Goal: Transaction & Acquisition: Purchase product/service

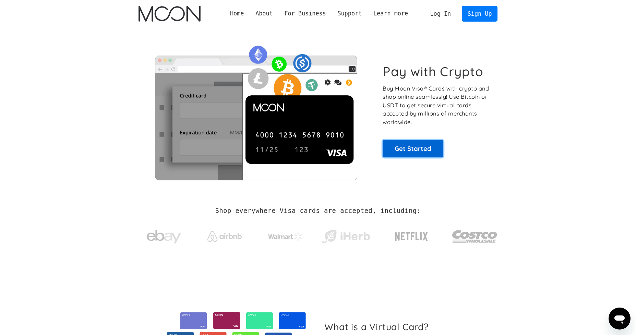
click at [419, 147] on link "Get Started" at bounding box center [413, 148] width 61 height 17
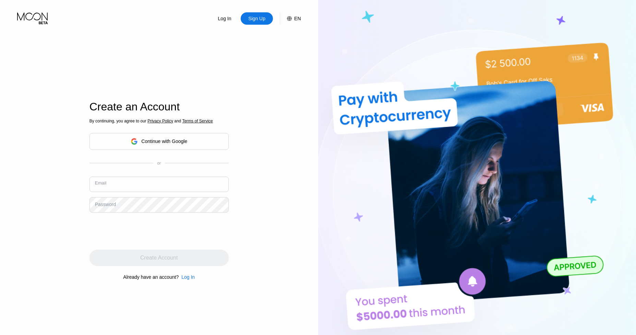
click at [154, 178] on input "text" at bounding box center [159, 184] width 139 height 15
type input "[EMAIL_ADDRESS][DOMAIN_NAME]"
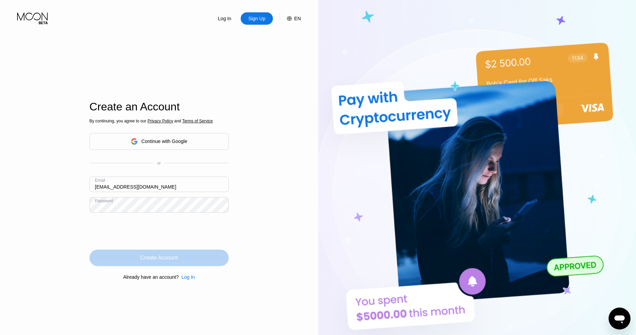
click at [166, 256] on div "Create Account" at bounding box center [158, 258] width 37 height 7
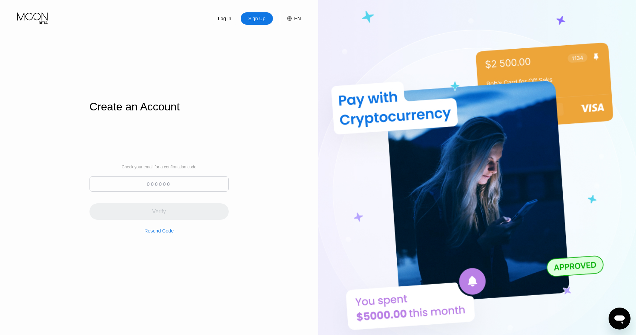
click at [176, 186] on input at bounding box center [159, 183] width 139 height 15
paste input "943873"
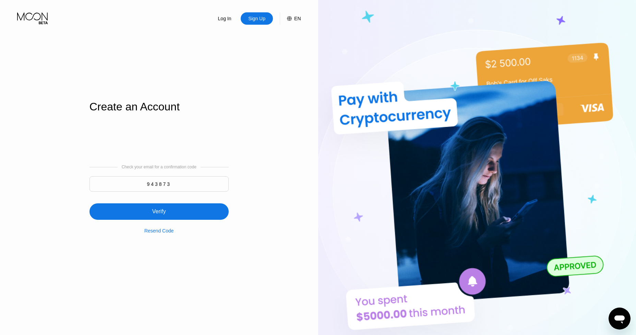
type input "943873"
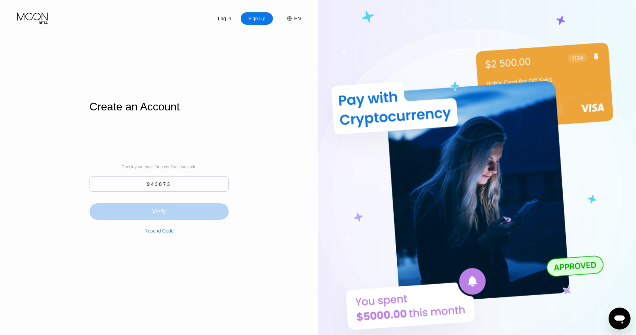
click at [171, 216] on div "Verify" at bounding box center [159, 211] width 139 height 16
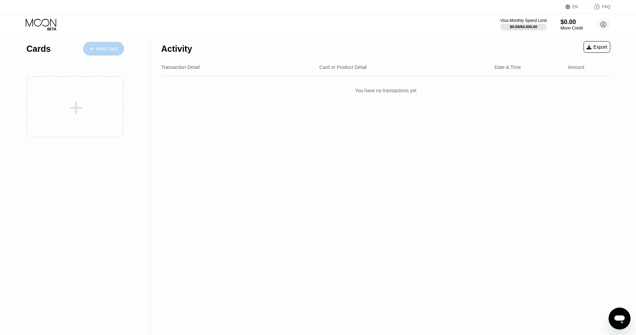
click at [101, 45] on div "New Card" at bounding box center [103, 49] width 41 height 14
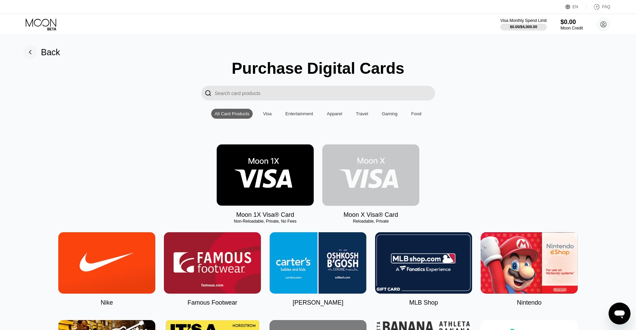
click at [362, 176] on img at bounding box center [370, 174] width 97 height 61
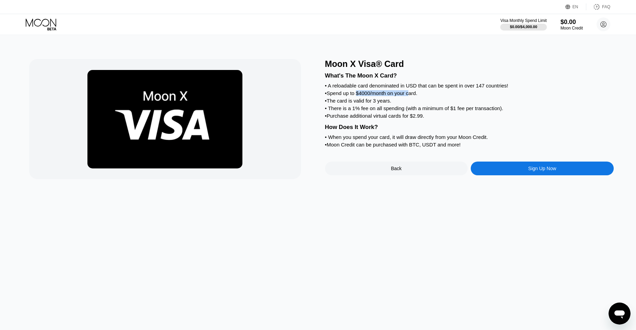
drag, startPoint x: 363, startPoint y: 93, endPoint x: 414, endPoint y: 95, distance: 51.1
click at [414, 95] on div "• Spend up to $4000/month on your card." at bounding box center [469, 93] width 289 height 6
drag, startPoint x: 356, startPoint y: 111, endPoint x: 422, endPoint y: 112, distance: 66.2
click at [422, 111] on div "• There is a 1% fee on all spending (with a minimum of $1 fee per transaction)." at bounding box center [469, 108] width 289 height 6
click at [404, 111] on div "• There is a 1% fee on all spending (with a minimum of $1 fee per transaction)." at bounding box center [469, 108] width 289 height 6
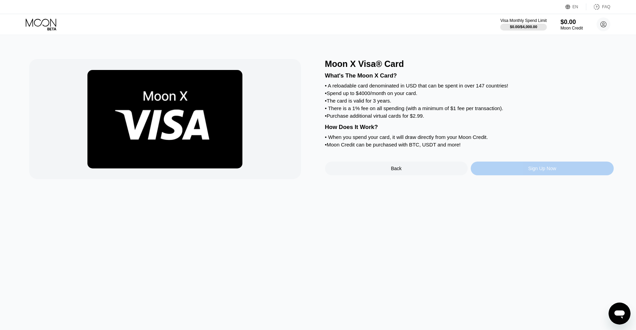
click at [530, 171] on div "Sign Up Now" at bounding box center [543, 168] width 28 height 5
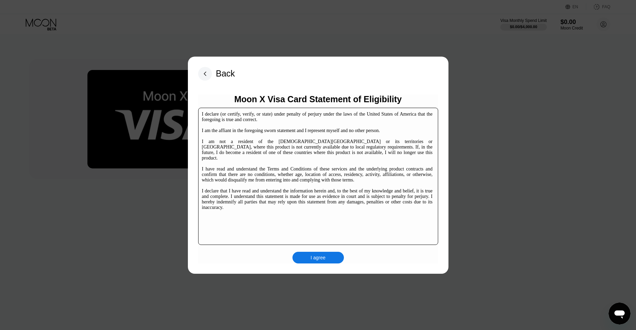
click at [316, 260] on div "I agree" at bounding box center [318, 258] width 15 height 6
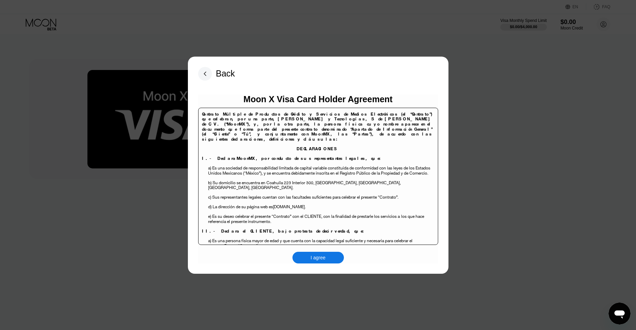
click at [316, 260] on div "I agree" at bounding box center [318, 258] width 15 height 6
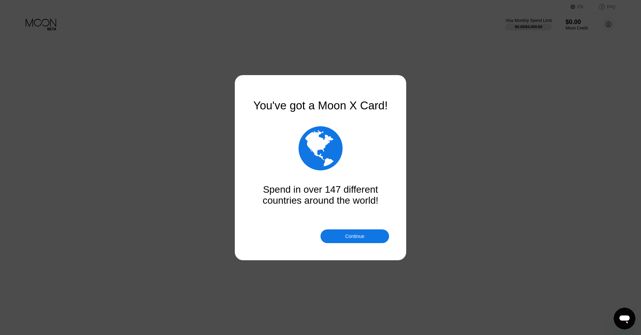
click at [345, 239] on div "Continue" at bounding box center [355, 236] width 69 height 14
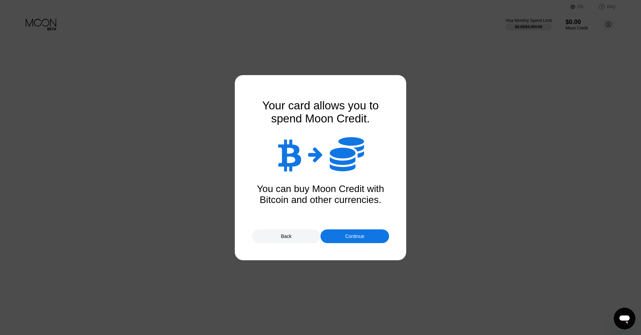
click at [354, 240] on div "Continue" at bounding box center [355, 236] width 69 height 14
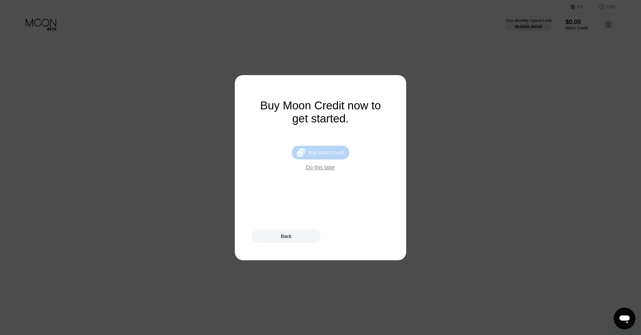
click at [338, 155] on div "Buy Moon Credit" at bounding box center [327, 152] width 36 height 5
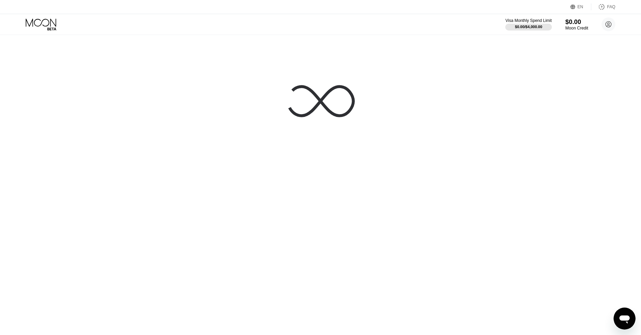
click at [575, 21] on div "$0.00" at bounding box center [577, 21] width 23 height 7
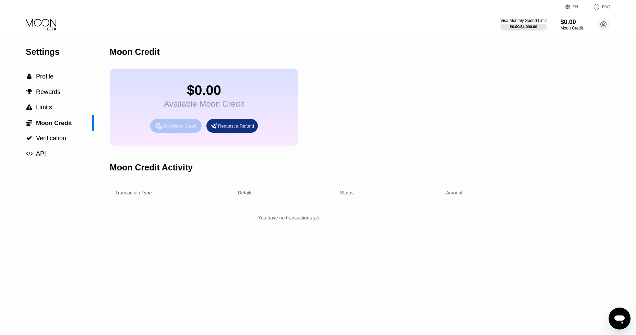
click at [175, 129] on div "Buy Moon Credit" at bounding box center [179, 126] width 33 height 6
type input "0"
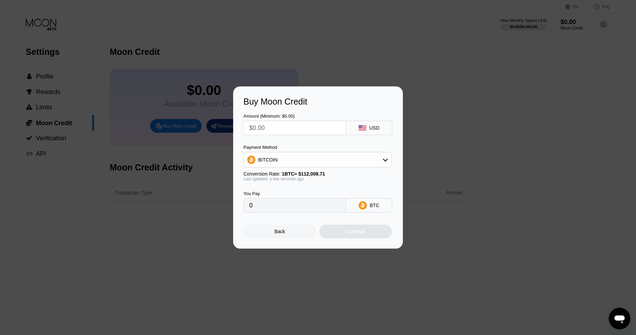
click at [270, 130] on input "text" at bounding box center [294, 128] width 91 height 14
type input "$100"
type input "0.00089279"
type input "$100"
click at [372, 234] on div "Continue" at bounding box center [355, 232] width 73 height 14
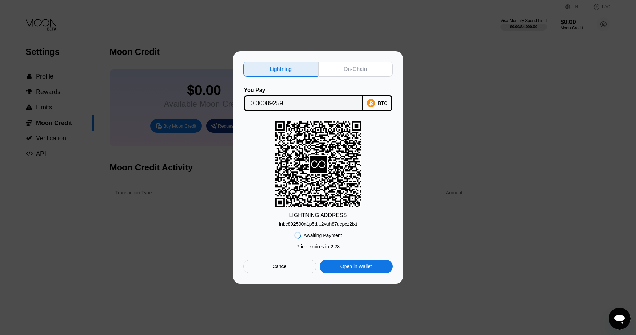
click at [365, 269] on div "Open in Wallet" at bounding box center [356, 266] width 31 height 6
click at [312, 237] on div "Awaiting Payment" at bounding box center [323, 235] width 38 height 5
click at [354, 267] on div "Open in Wallet" at bounding box center [356, 266] width 31 height 6
click at [337, 67] on div "On-Chain" at bounding box center [355, 69] width 75 height 15
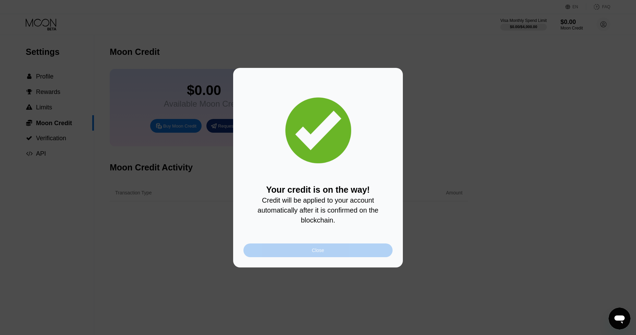
click at [330, 249] on div "Close" at bounding box center [318, 251] width 149 height 14
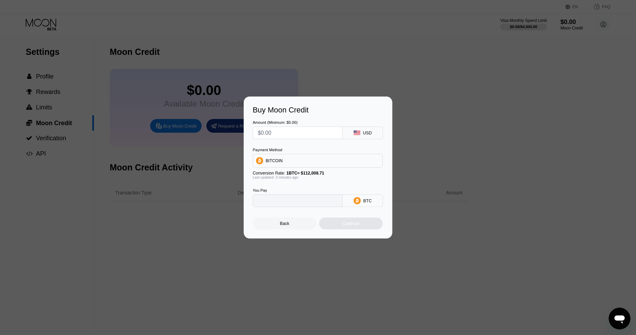
type input "0"
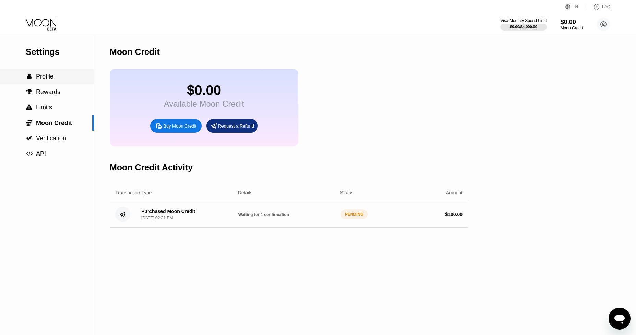
click at [58, 76] on div " Profile" at bounding box center [47, 76] width 94 height 7
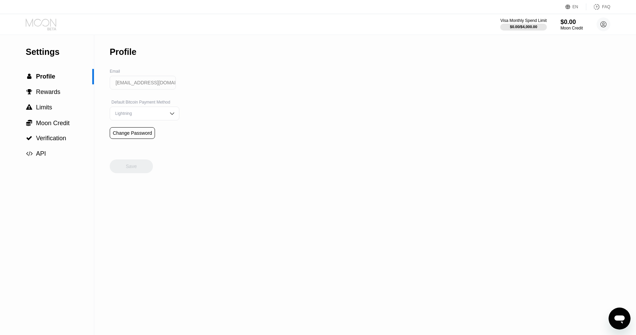
click at [48, 28] on icon at bounding box center [42, 25] width 32 height 12
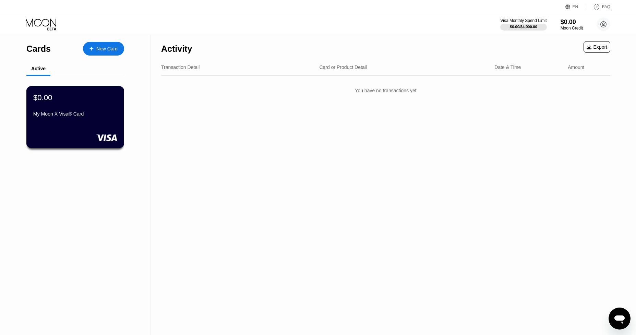
click at [75, 135] on div at bounding box center [75, 137] width 84 height 7
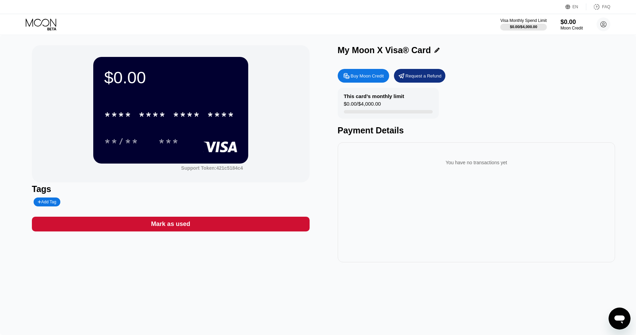
click at [34, 24] on icon at bounding box center [41, 23] width 31 height 8
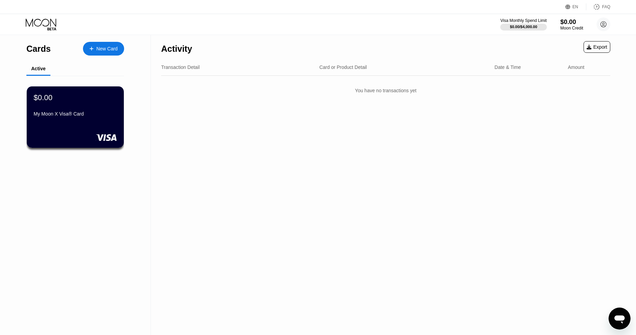
click at [570, 27] on div "Moon Credit" at bounding box center [572, 28] width 23 height 5
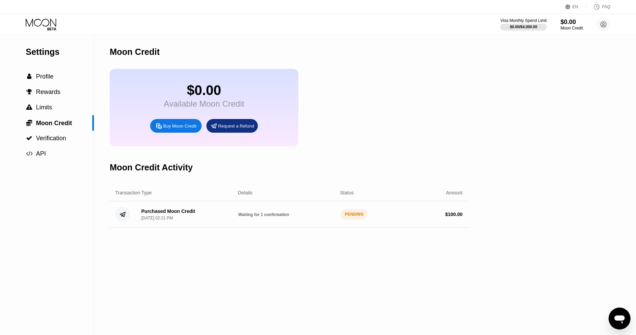
click at [288, 217] on span "Waiting for 1 confirmation" at bounding box center [263, 214] width 51 height 5
click at [161, 214] on div "Purchased Moon Credit" at bounding box center [168, 211] width 54 height 5
click at [123, 217] on circle at bounding box center [122, 214] width 15 height 15
click at [40, 25] on icon at bounding box center [42, 25] width 32 height 12
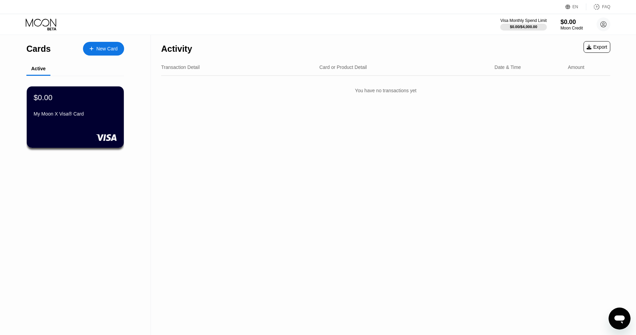
click at [40, 25] on icon at bounding box center [42, 25] width 32 height 12
click at [571, 28] on div "Moon Credit" at bounding box center [572, 28] width 23 height 5
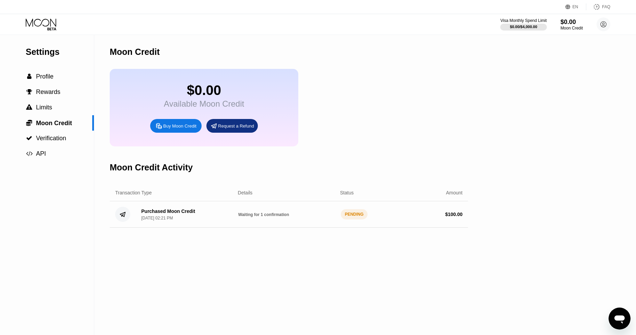
click at [274, 217] on span "Waiting for 1 confirmation" at bounding box center [263, 214] width 51 height 5
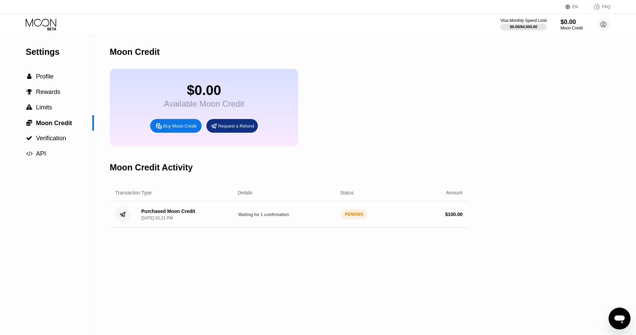
click at [274, 217] on span "Waiting for 1 confirmation" at bounding box center [263, 214] width 51 height 5
click at [623, 321] on icon "Open messaging window" at bounding box center [620, 319] width 12 height 12
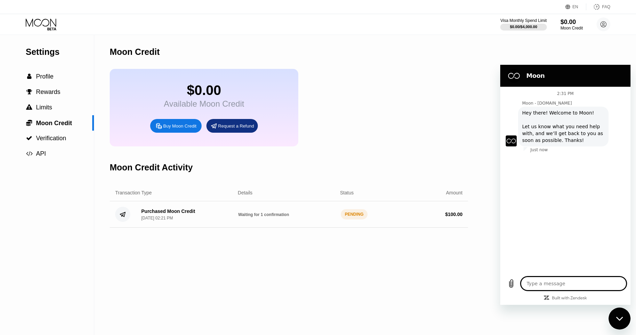
click at [559, 285] on textarea at bounding box center [574, 284] width 106 height 14
type textarea "x"
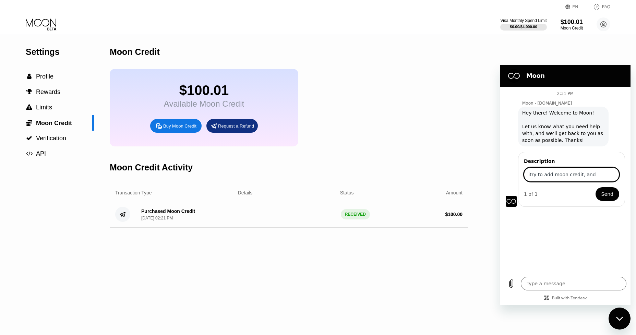
type input "itry to add moon credit, and"
type textarea "x"
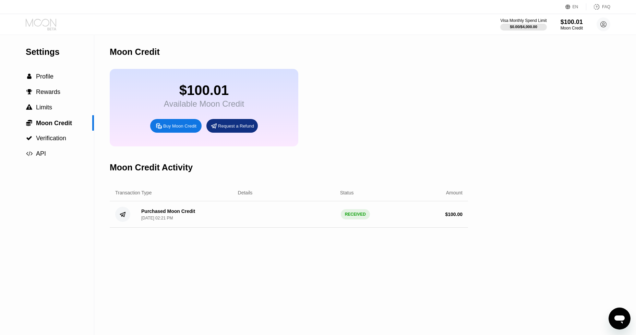
click at [44, 23] on icon at bounding box center [42, 25] width 32 height 12
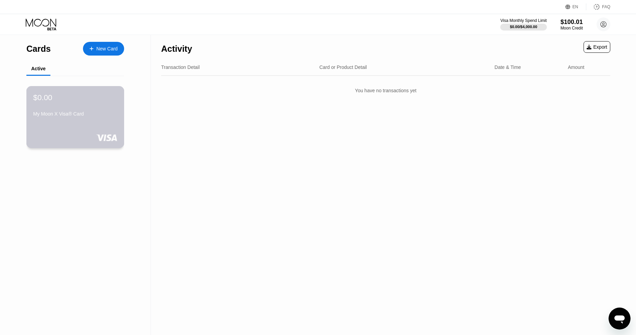
click at [120, 121] on div "$0.00 My Moon X Visa® Card" at bounding box center [75, 117] width 98 height 62
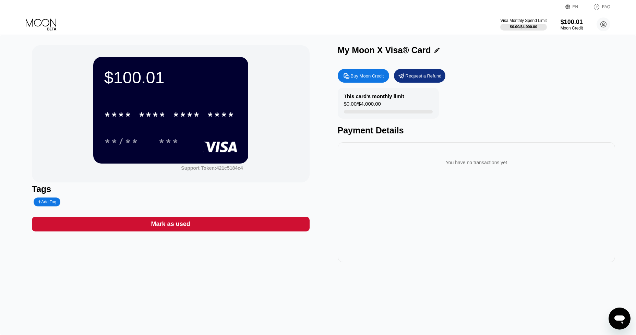
click at [361, 77] on div "Buy Moon Credit" at bounding box center [367, 76] width 33 height 6
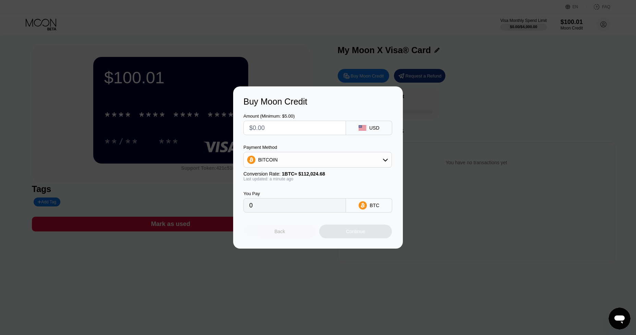
click at [288, 236] on div "Back" at bounding box center [280, 232] width 73 height 14
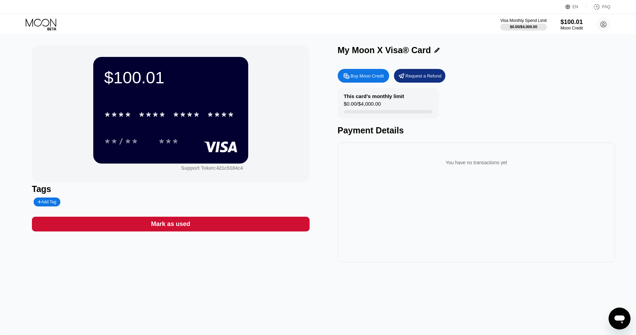
click at [372, 100] on div "This card’s monthly limit $0.00 / $4,000.00" at bounding box center [388, 103] width 101 height 31
click at [425, 172] on div "You have no transactions yet" at bounding box center [476, 162] width 267 height 19
click at [43, 27] on icon at bounding box center [42, 25] width 32 height 12
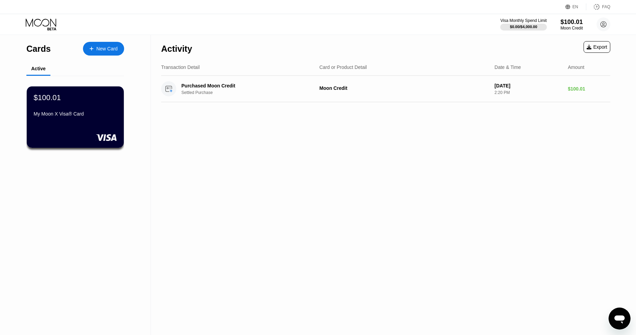
click at [85, 100] on div "$100.01" at bounding box center [75, 97] width 83 height 9
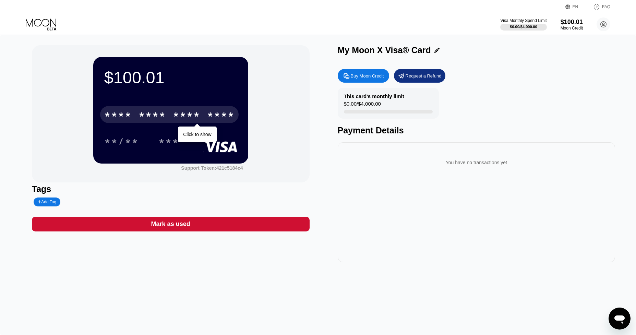
click at [177, 115] on div "* * * *" at bounding box center [186, 115] width 27 height 11
click at [177, 112] on div "* * * *" at bounding box center [186, 115] width 27 height 11
click at [203, 118] on div "4513 6500 2409 1344" at bounding box center [169, 114] width 139 height 17
drag, startPoint x: 233, startPoint y: 115, endPoint x: 107, endPoint y: 117, distance: 125.9
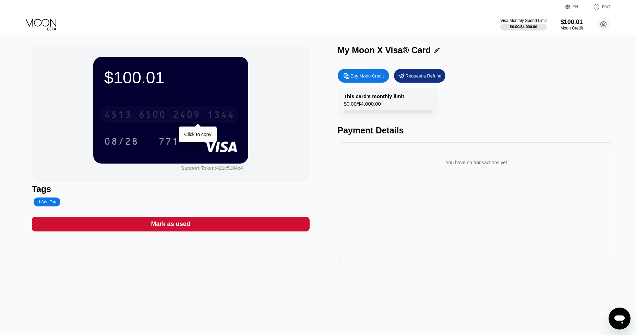
click at [107, 117] on div "4513 6500 2409 1344" at bounding box center [169, 114] width 139 height 17
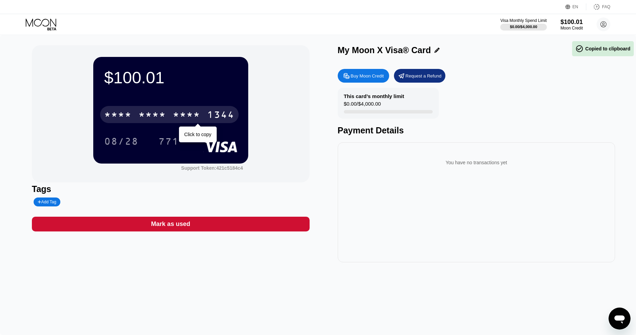
click at [142, 114] on div "* * * *" at bounding box center [152, 115] width 27 height 11
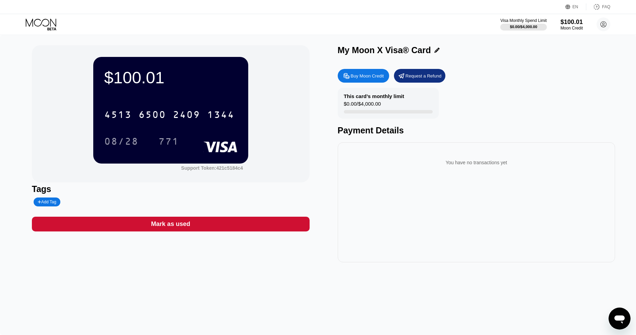
click at [47, 26] on icon at bounding box center [41, 23] width 31 height 8
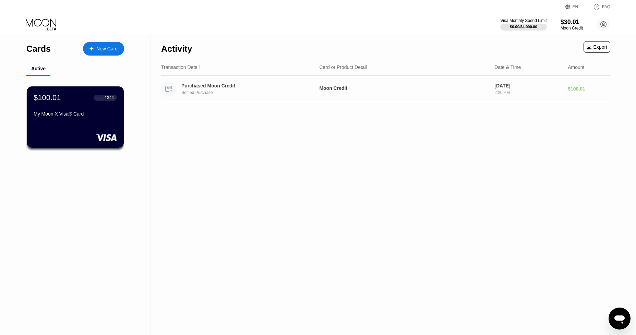
click at [272, 82] on div "Purchased Moon Credit Settled Purchase" at bounding box center [237, 88] width 153 height 15
click at [247, 85] on div "Purchased Moon Credit" at bounding box center [245, 85] width 128 height 5
click at [108, 108] on div "$100.01 ● ● ● ● 1344 My Moon X Visa® Card" at bounding box center [75, 106] width 84 height 26
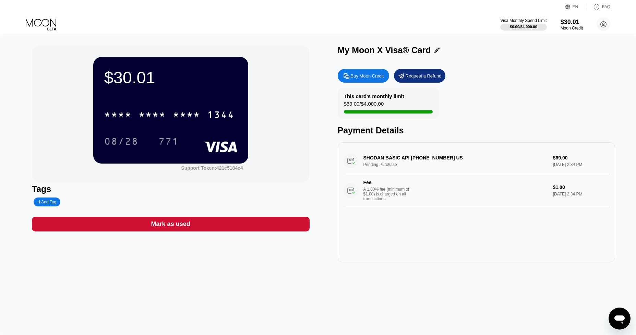
click at [497, 160] on div "SHODAN BASIC API +17407463261 US Pending Purchase $69.00 Sep 24, 2025 2:34 PM F…" at bounding box center [476, 177] width 267 height 59
click at [570, 162] on div "SHODAN BASIC API +17407463261 US Pending Purchase $69.00 Sep 24, 2025 2:34 PM F…" at bounding box center [476, 177] width 267 height 59
click at [575, 24] on div "$30.01" at bounding box center [572, 21] width 23 height 7
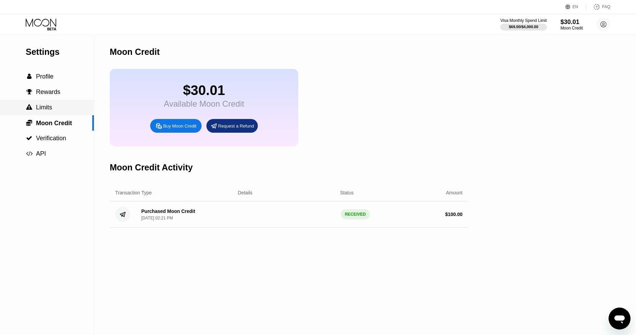
click at [42, 110] on span "Limits" at bounding box center [44, 107] width 16 height 7
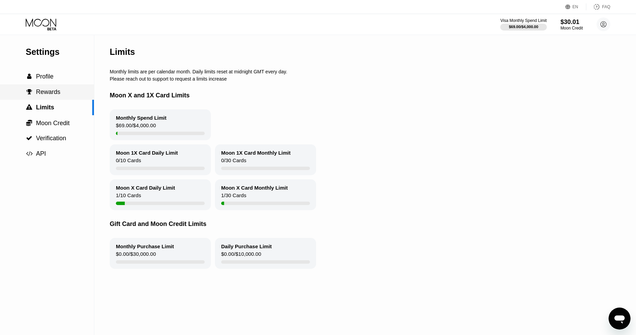
click at [54, 93] on span "Rewards" at bounding box center [48, 92] width 24 height 7
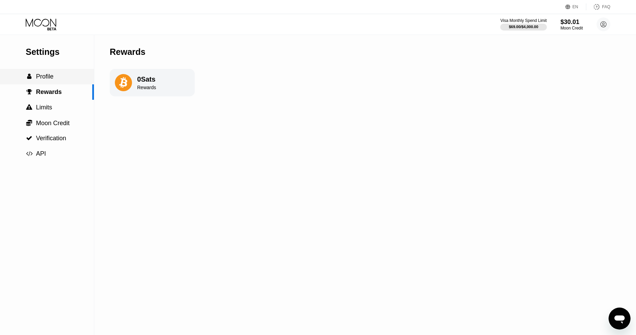
click at [50, 79] on span "Profile" at bounding box center [44, 76] width 17 height 7
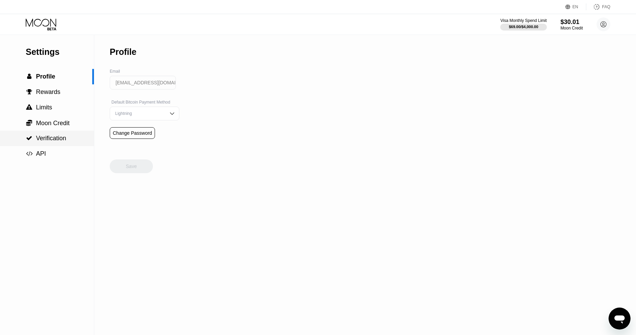
click at [62, 140] on span "Verification" at bounding box center [51, 138] width 30 height 7
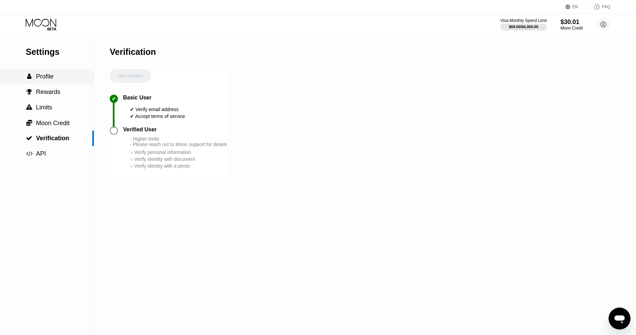
click at [48, 74] on span "Profile" at bounding box center [44, 76] width 17 height 7
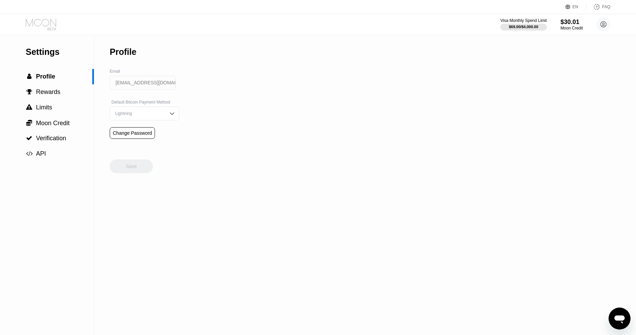
click at [49, 24] on icon at bounding box center [41, 23] width 31 height 8
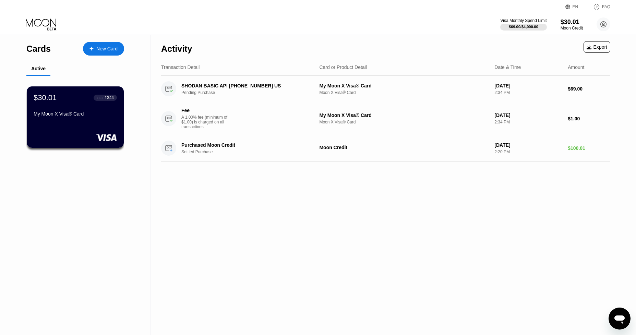
click at [43, 27] on icon at bounding box center [42, 25] width 32 height 12
click at [603, 28] on circle at bounding box center [604, 24] width 14 height 14
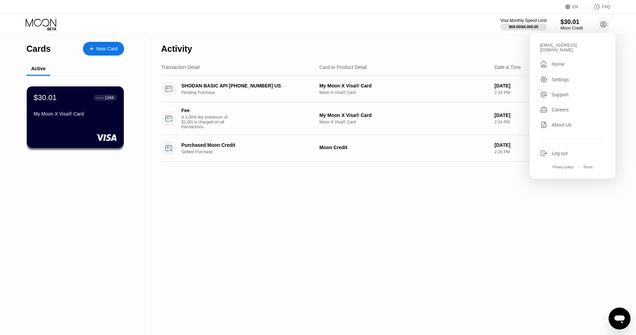
click at [45, 26] on icon at bounding box center [41, 23] width 31 height 8
click at [49, 25] on icon at bounding box center [42, 25] width 32 height 12
click at [569, 60] on div " Home" at bounding box center [572, 64] width 65 height 8
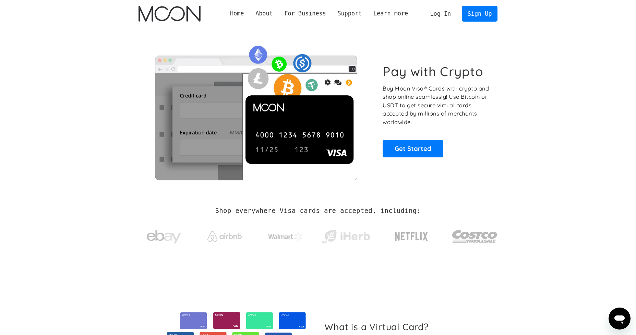
click at [436, 13] on link "Log In" at bounding box center [441, 13] width 32 height 15
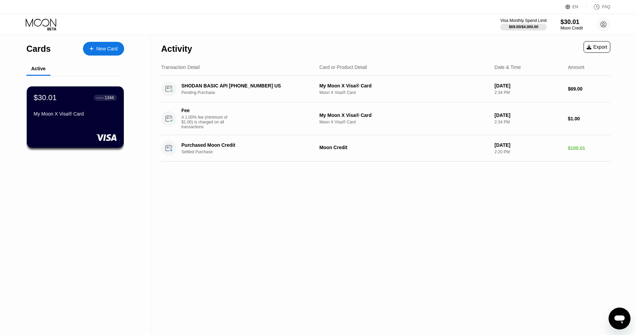
click at [33, 22] on icon at bounding box center [41, 23] width 31 height 8
